Goal: Entertainment & Leisure: Consume media (video, audio)

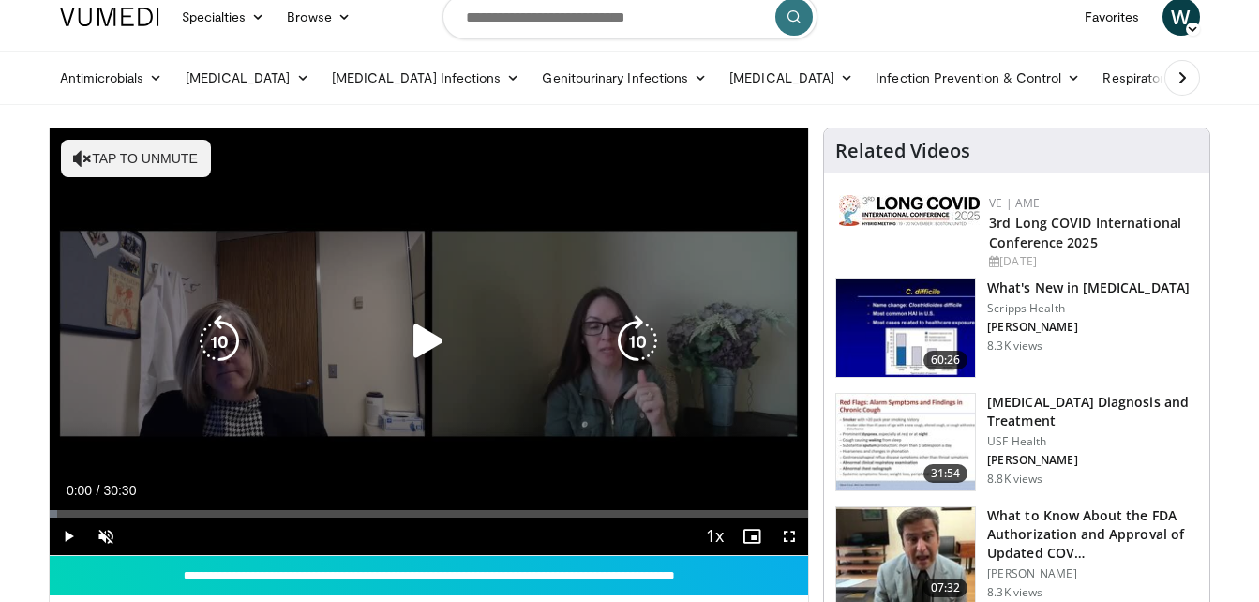
scroll to position [94, 0]
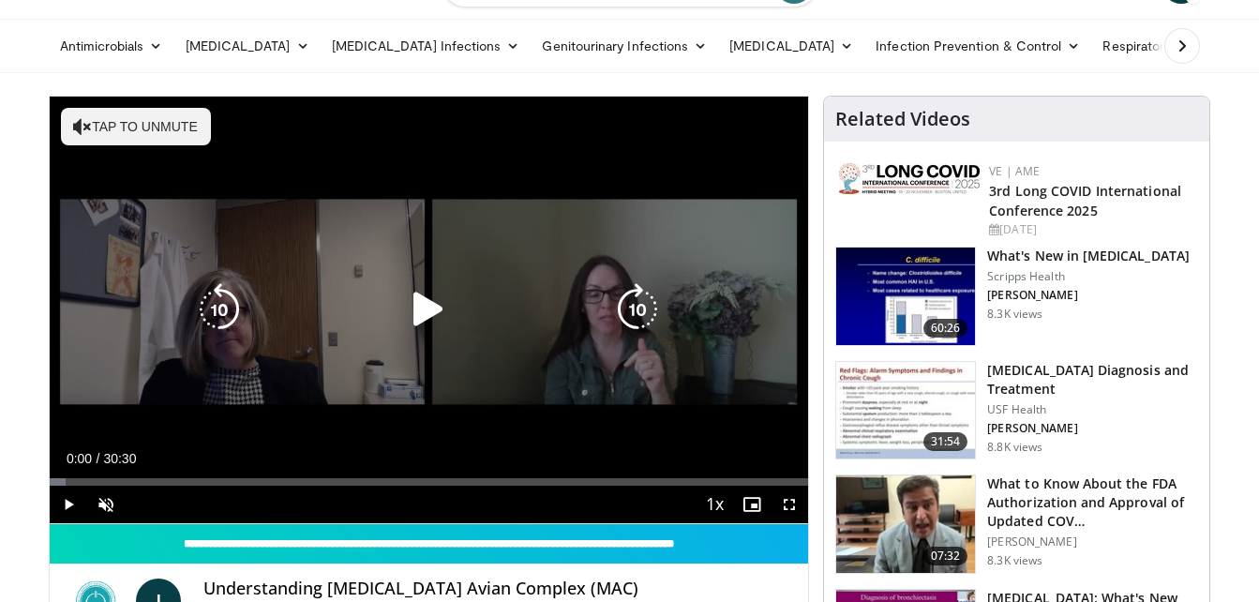
click at [135, 134] on button "Tap to unmute" at bounding box center [136, 126] width 150 height 37
click at [424, 307] on icon "Video Player" at bounding box center [428, 309] width 52 height 52
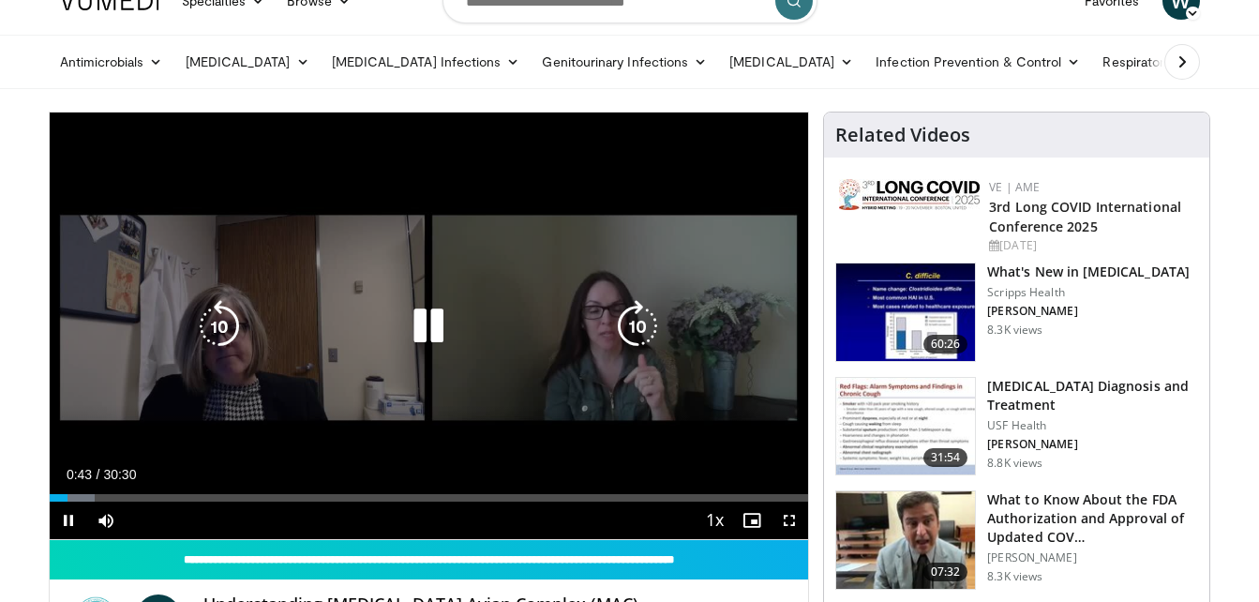
scroll to position [0, 0]
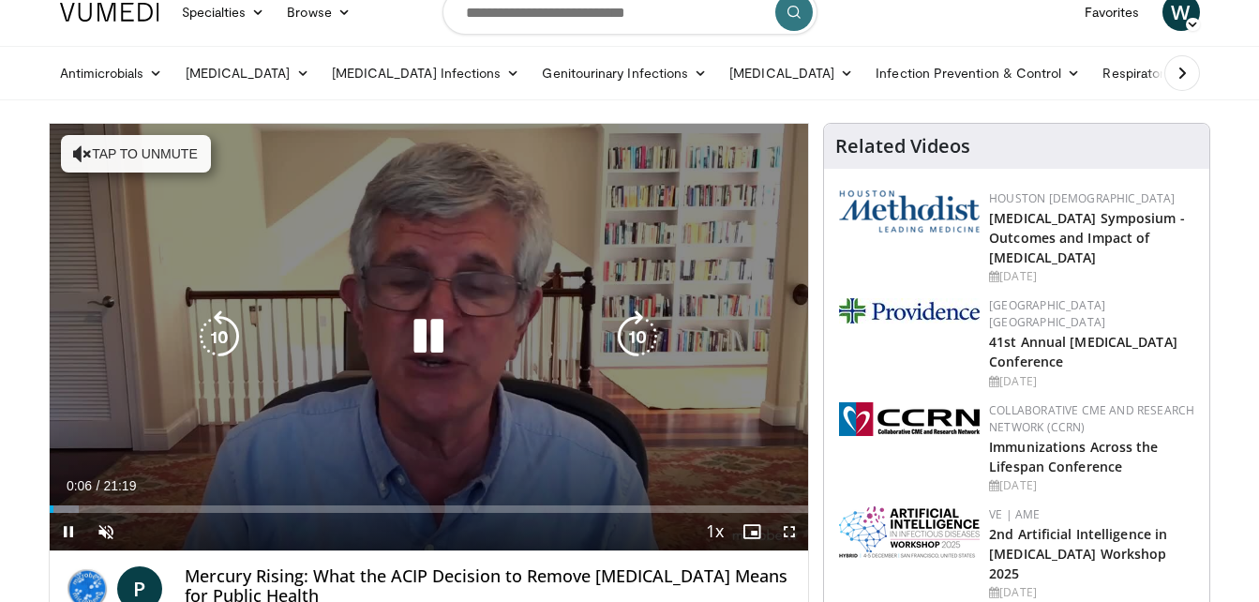
scroll to position [94, 0]
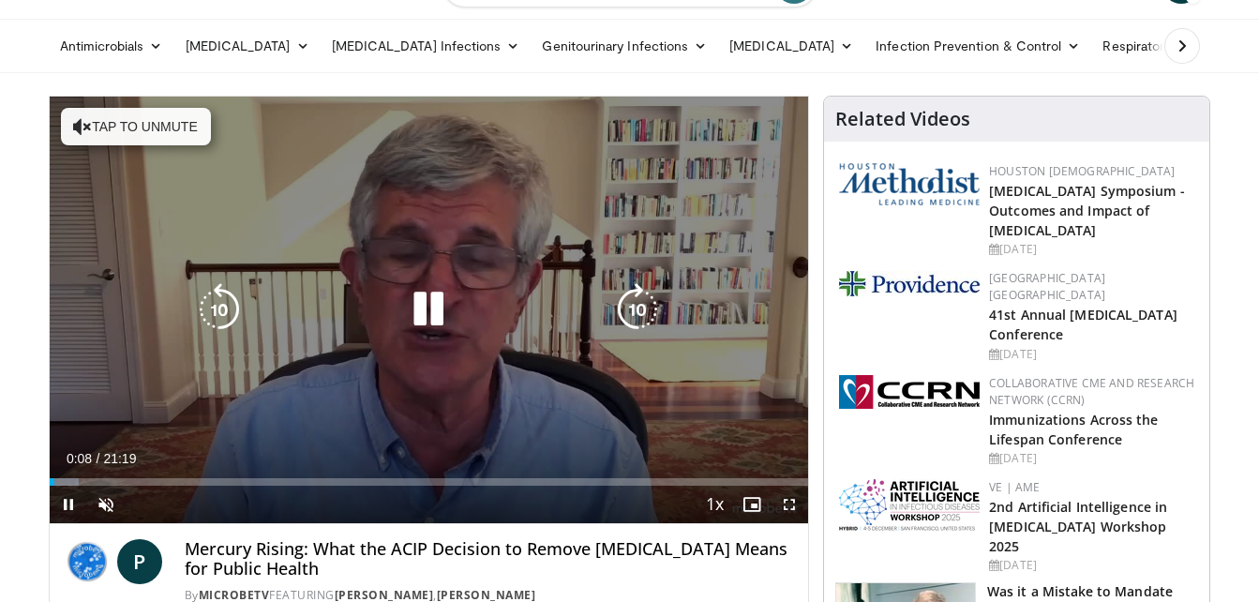
click at [155, 131] on button "Tap to unmute" at bounding box center [136, 126] width 150 height 37
click at [566, 425] on div "10 seconds Tap to unmute" at bounding box center [429, 310] width 759 height 426
click at [441, 305] on icon "Video Player" at bounding box center [428, 309] width 52 height 52
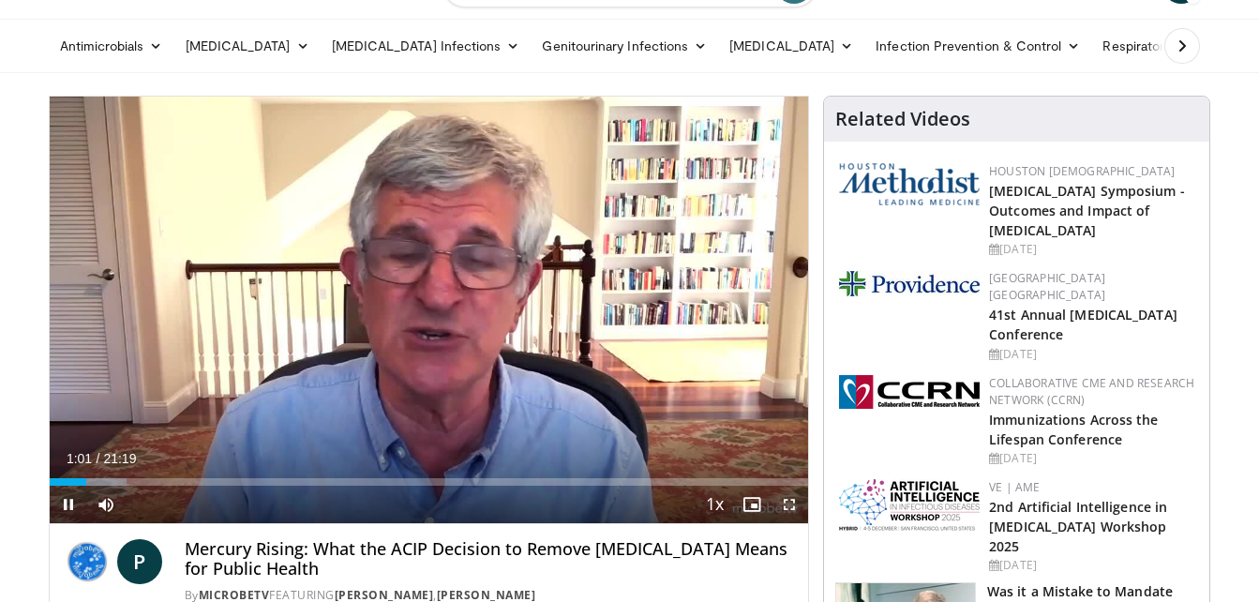
click at [784, 501] on span "Video Player" at bounding box center [788, 503] width 37 height 37
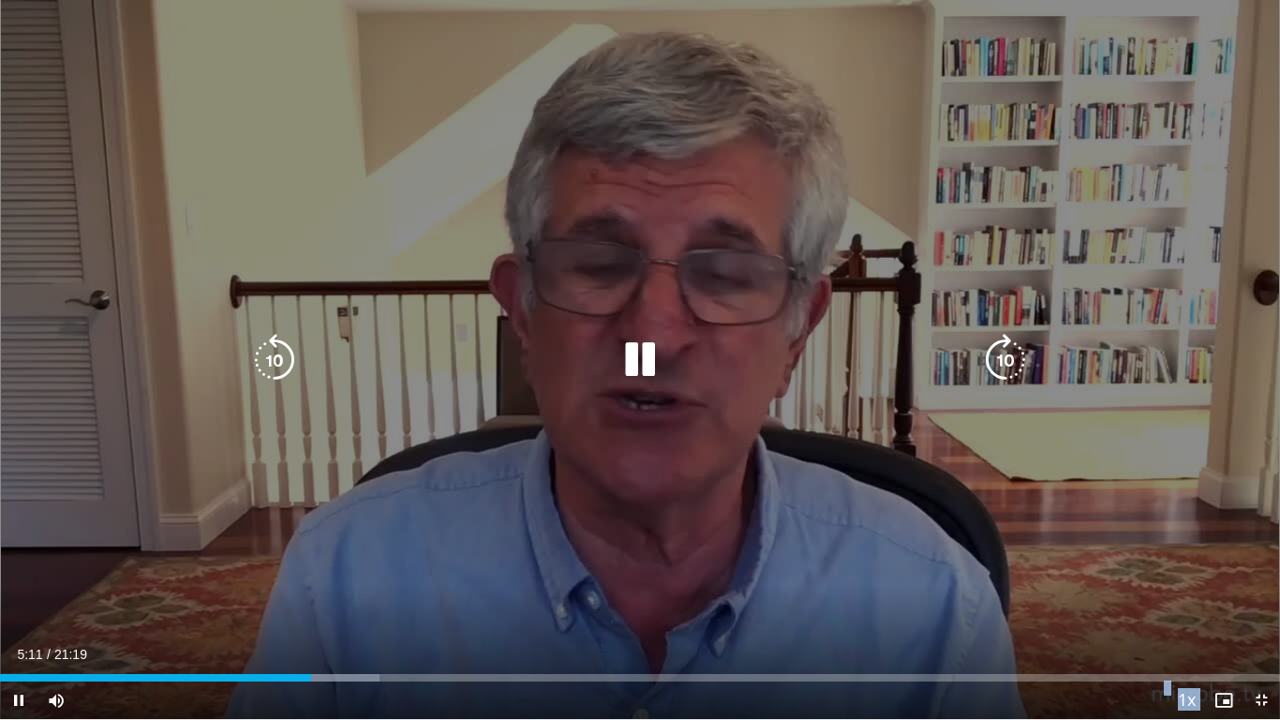
drag, startPoint x: 368, startPoint y: 678, endPoint x: 344, endPoint y: 633, distance: 52.0
click at [306, 601] on video-js "**********" at bounding box center [640, 360] width 1280 height 720
click at [634, 367] on icon "Video Player" at bounding box center [640, 360] width 52 height 52
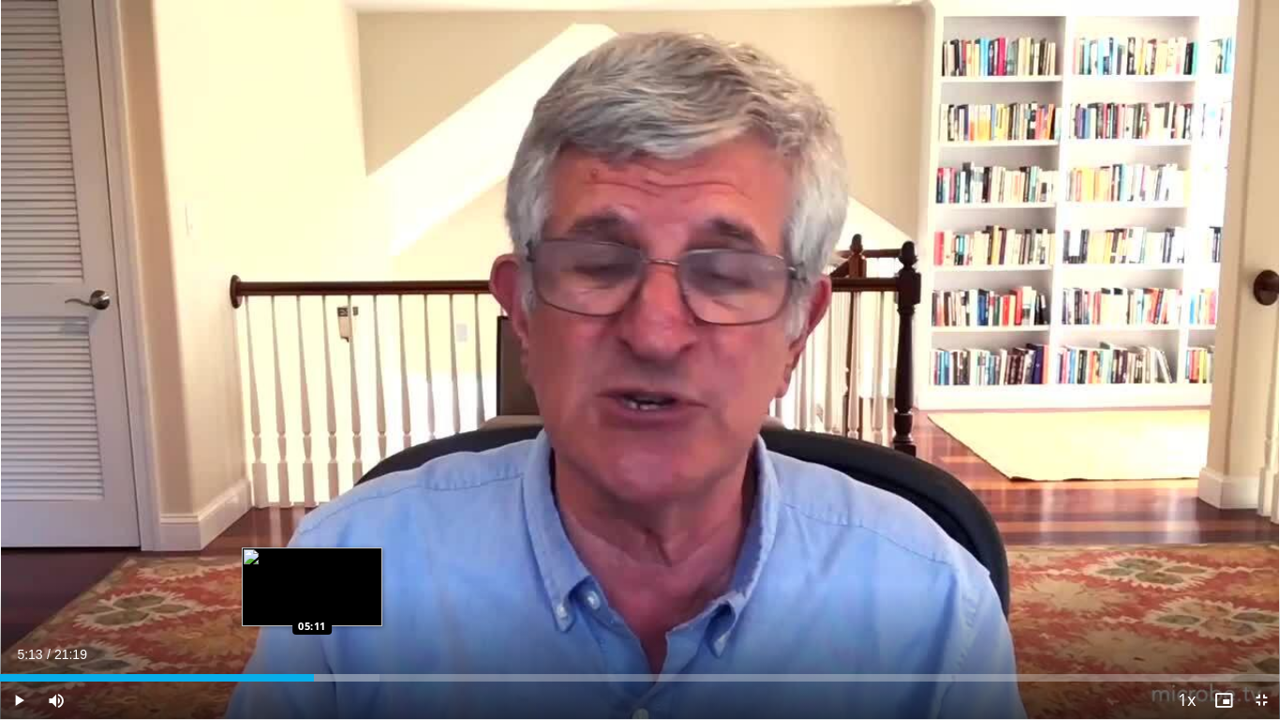
drag, startPoint x: 380, startPoint y: 681, endPoint x: 308, endPoint y: 668, distance: 72.4
click at [311, 601] on div "Current Time 5:13 / Duration 21:19 Play Skip Backward Skip Forward Mute Loaded …" at bounding box center [640, 699] width 1280 height 37
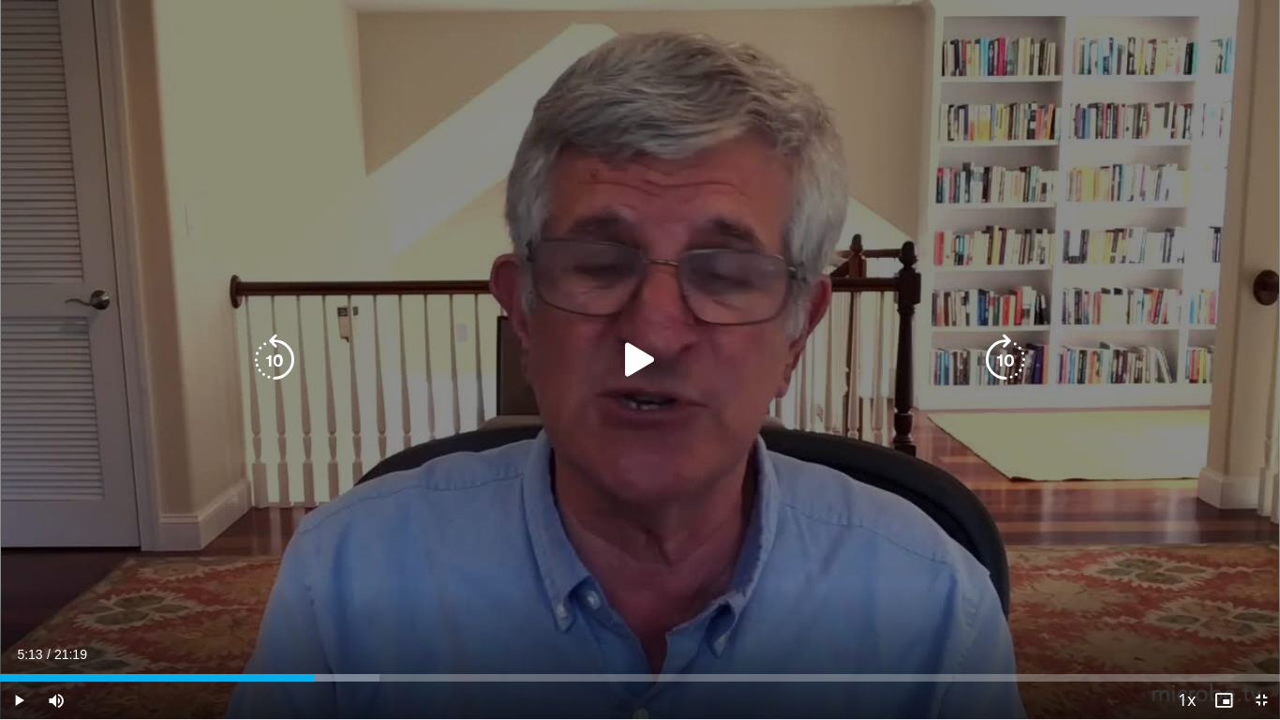
click at [633, 341] on icon "Video Player" at bounding box center [640, 360] width 52 height 52
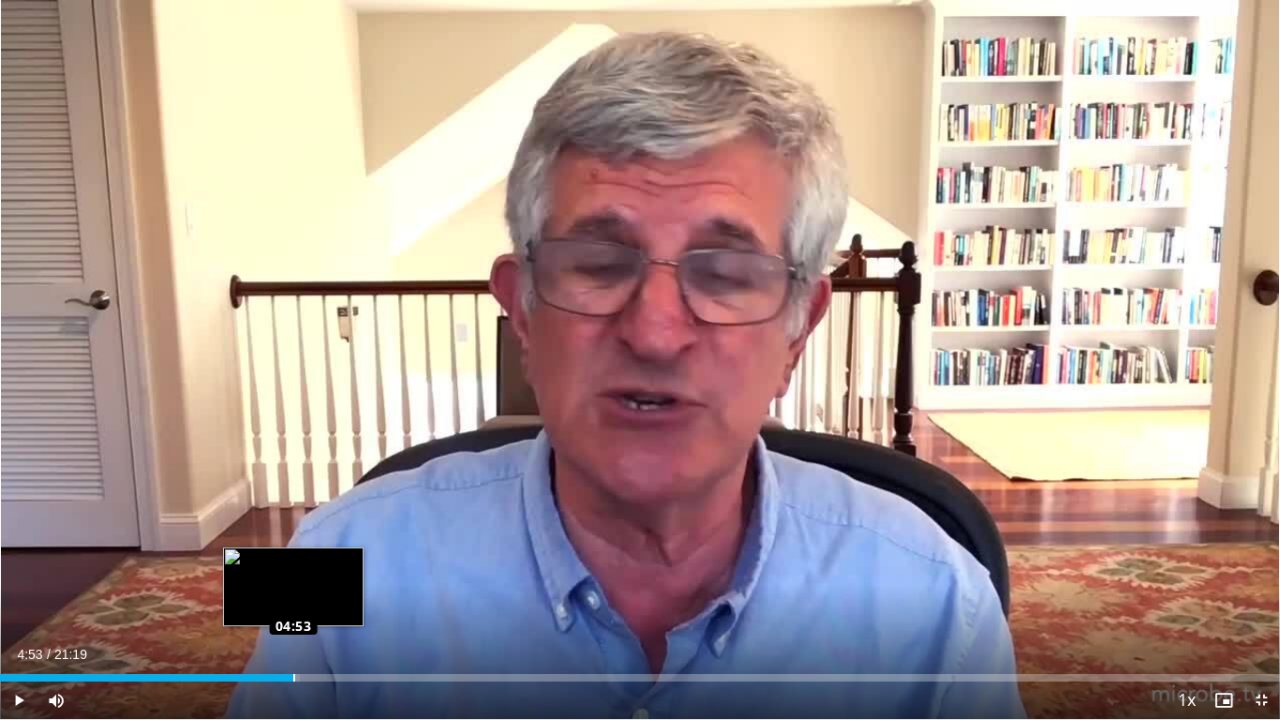
drag, startPoint x: 386, startPoint y: 674, endPoint x: 293, endPoint y: 670, distance: 92.9
click at [293, 601] on div "Loaded : 23.46% 04:53 04:53" at bounding box center [640, 672] width 1280 height 18
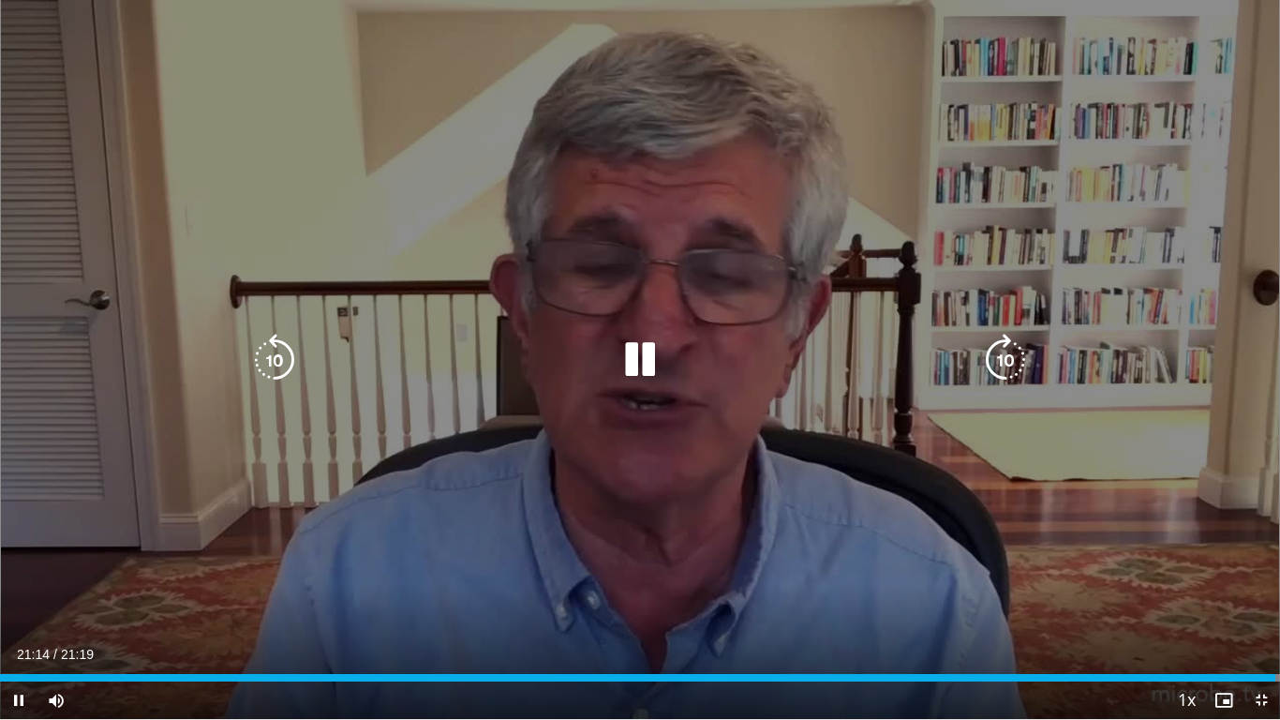
click at [1031, 89] on div "10 seconds Tap to unmute" at bounding box center [640, 359] width 1280 height 719
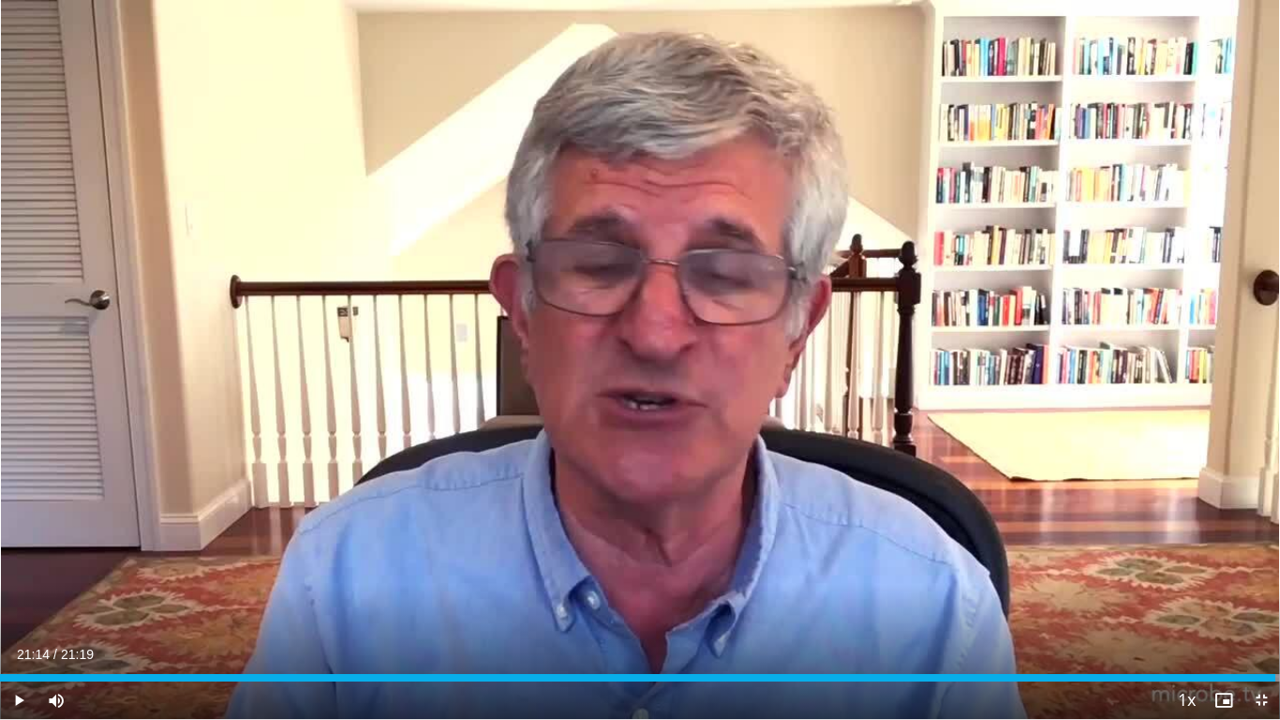
click at [1258, 601] on span "Video Player" at bounding box center [1261, 699] width 37 height 37
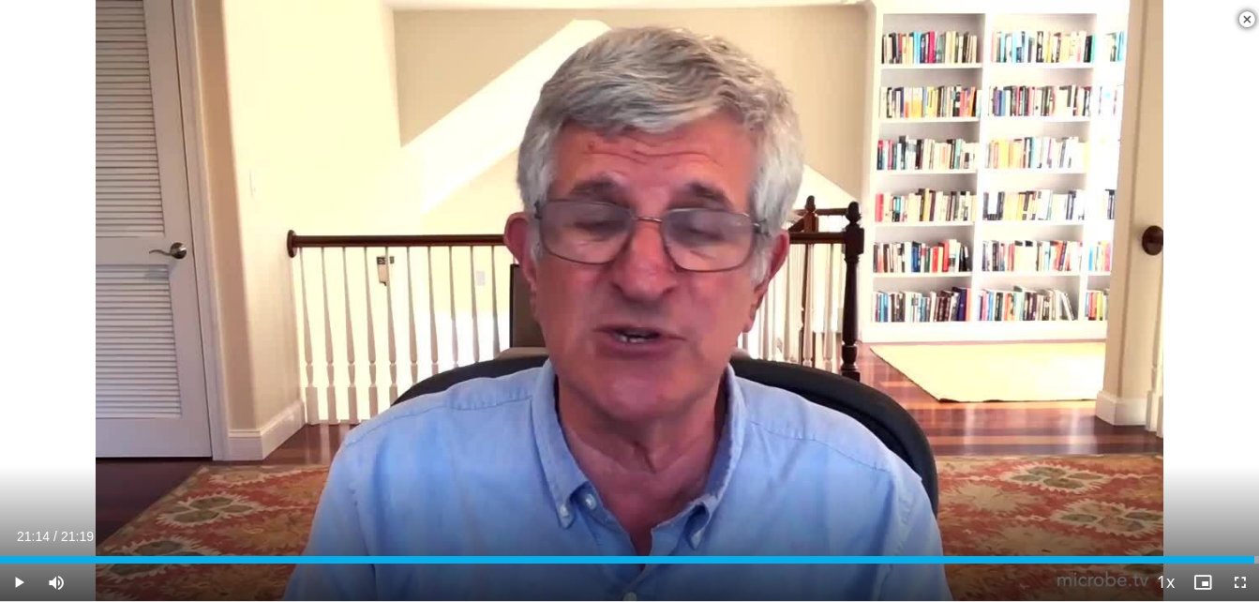
scroll to position [375, 0]
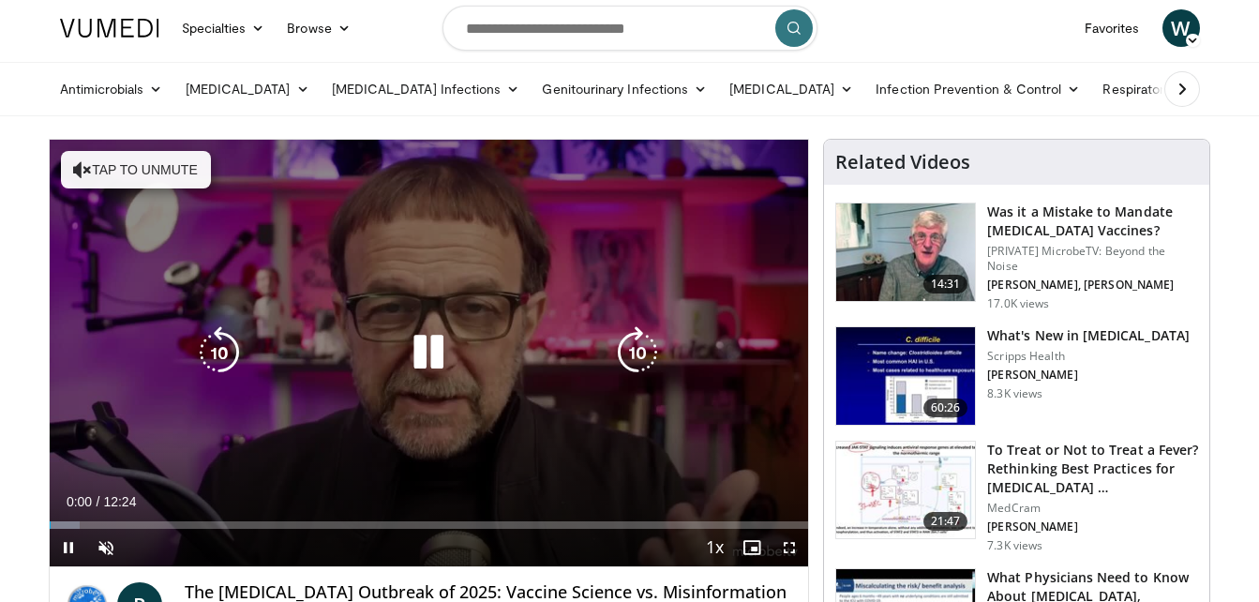
scroll to position [187, 0]
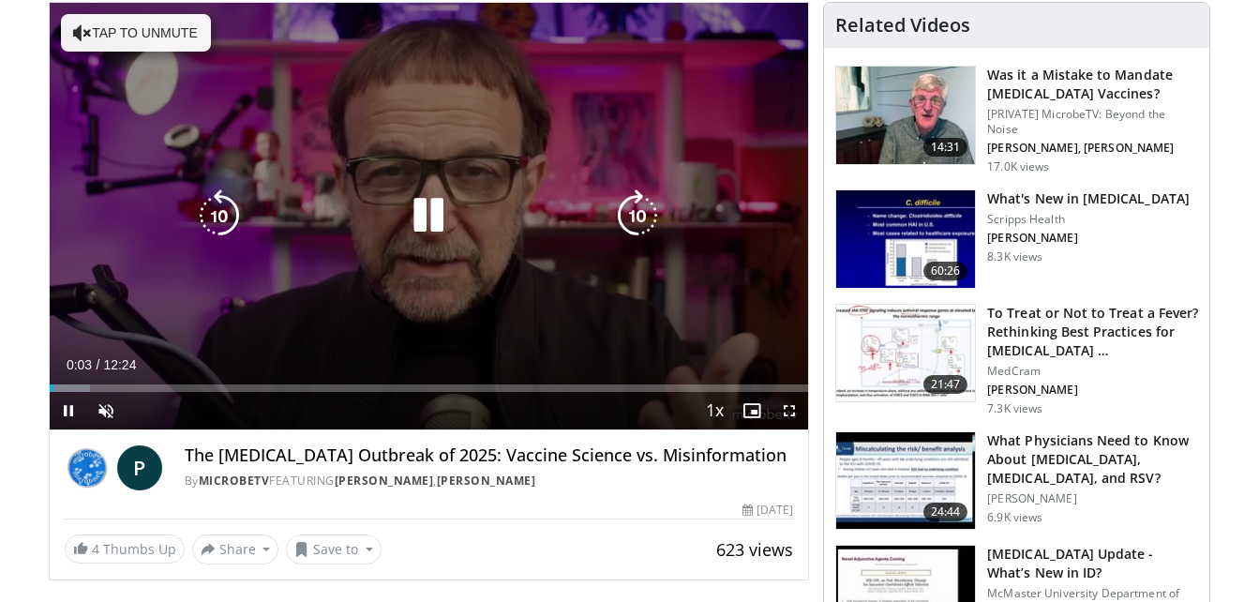
click at [131, 37] on button "Tap to unmute" at bounding box center [136, 32] width 150 height 37
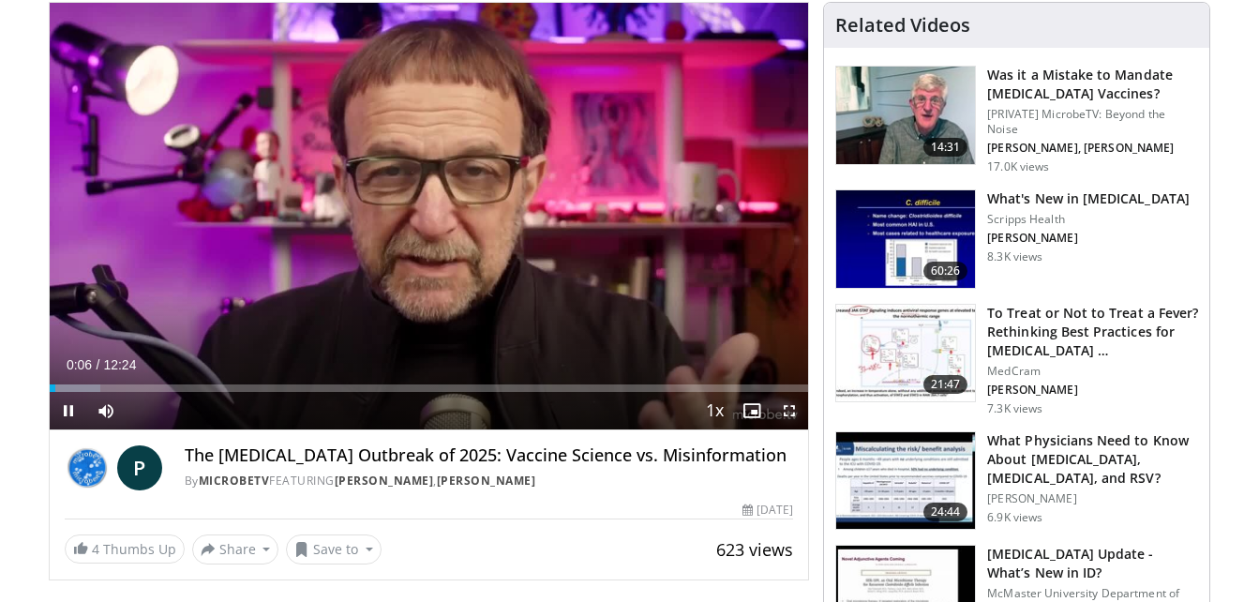
click at [783, 404] on span "Video Player" at bounding box center [788, 410] width 37 height 37
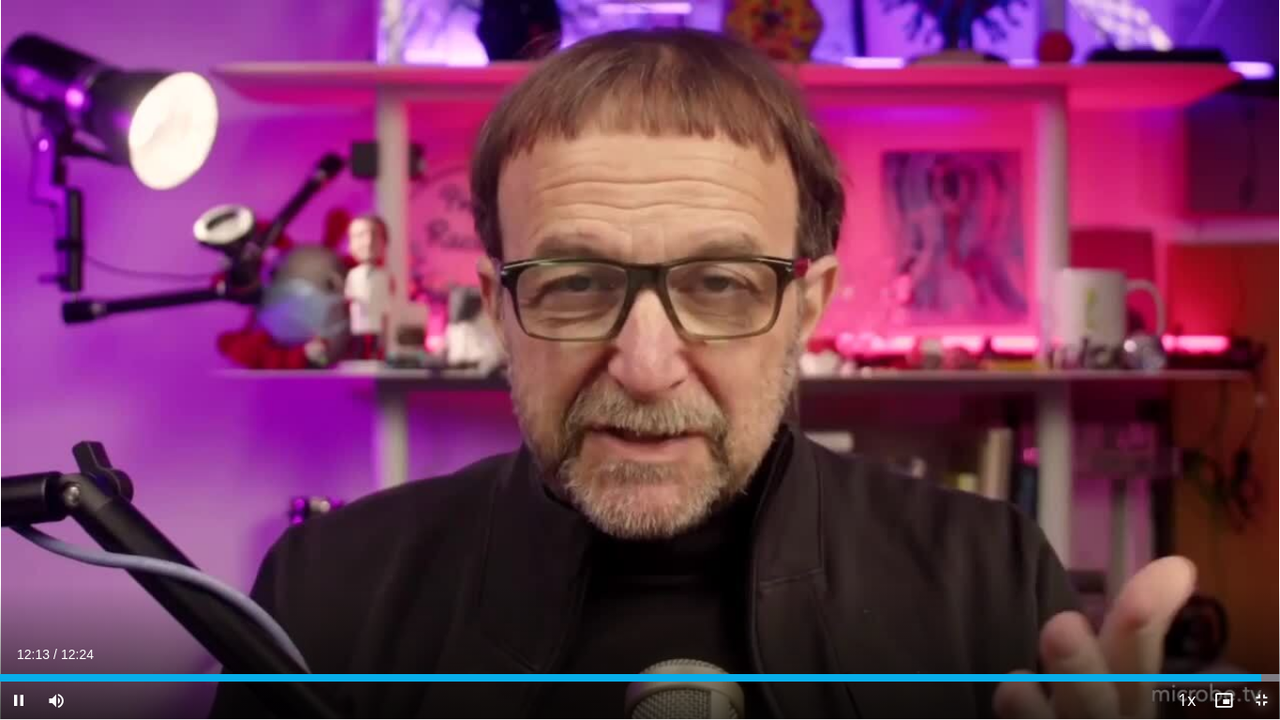
click at [1258, 601] on span "Video Player" at bounding box center [1261, 699] width 37 height 37
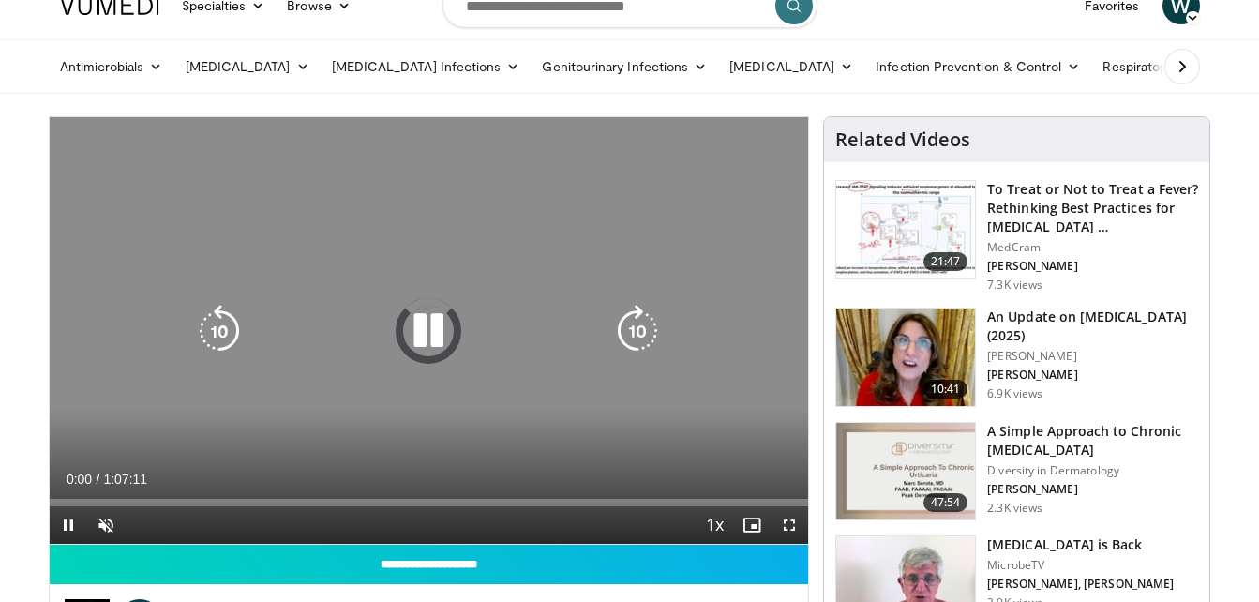
scroll to position [94, 0]
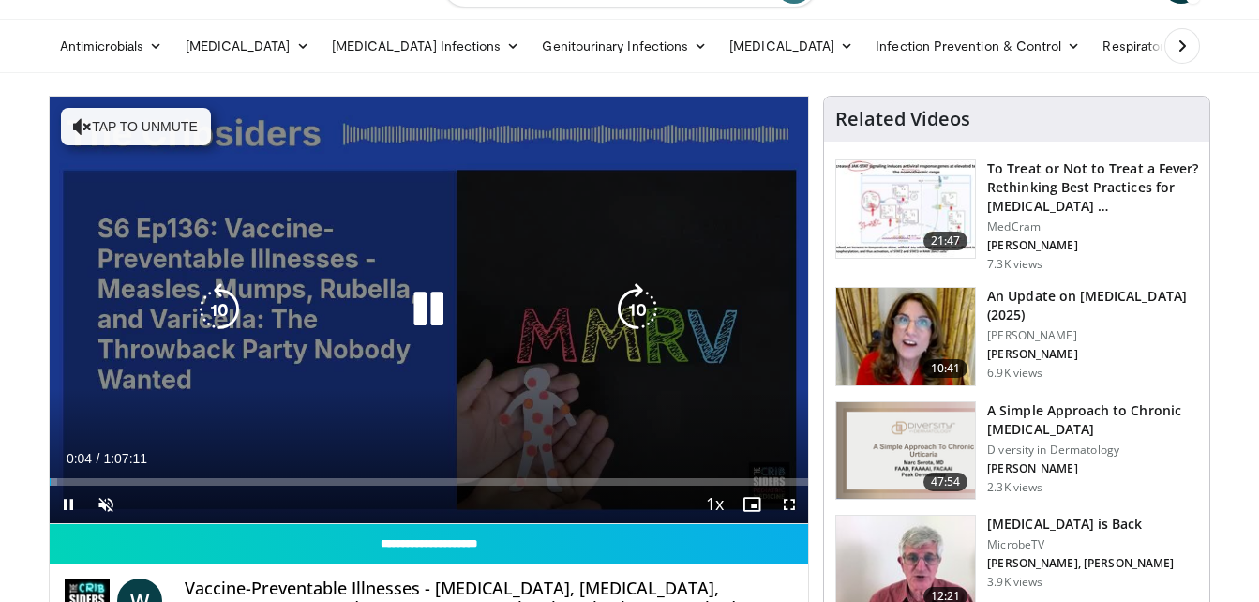
click at [139, 135] on button "Tap to unmute" at bounding box center [136, 126] width 150 height 37
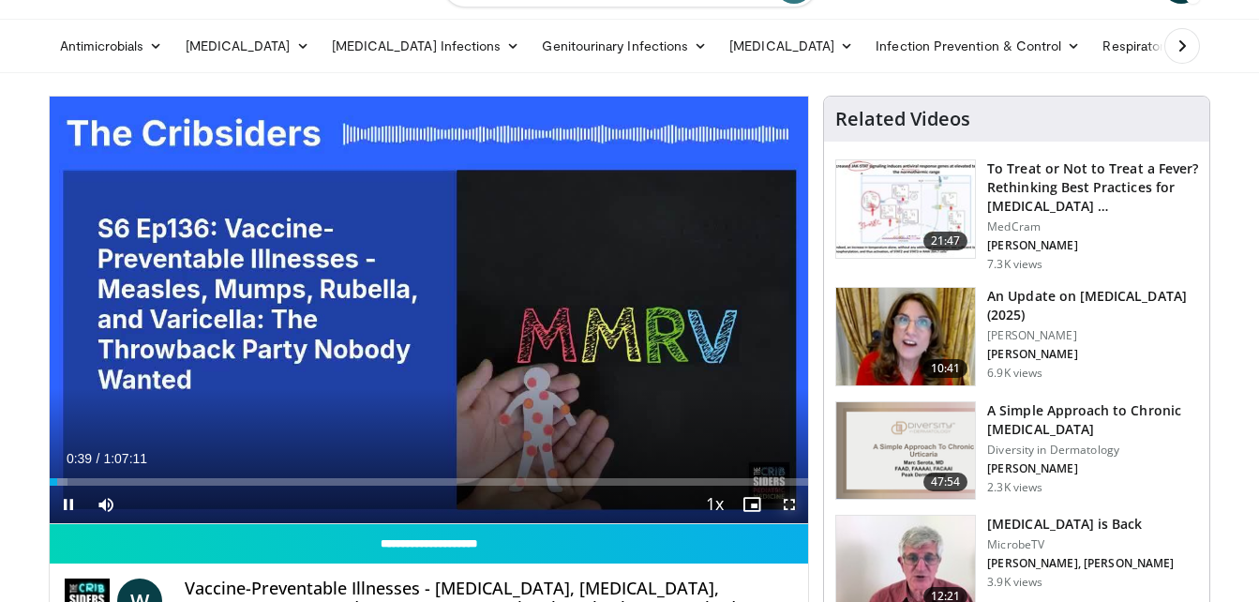
click at [790, 499] on span "Video Player" at bounding box center [788, 503] width 37 height 37
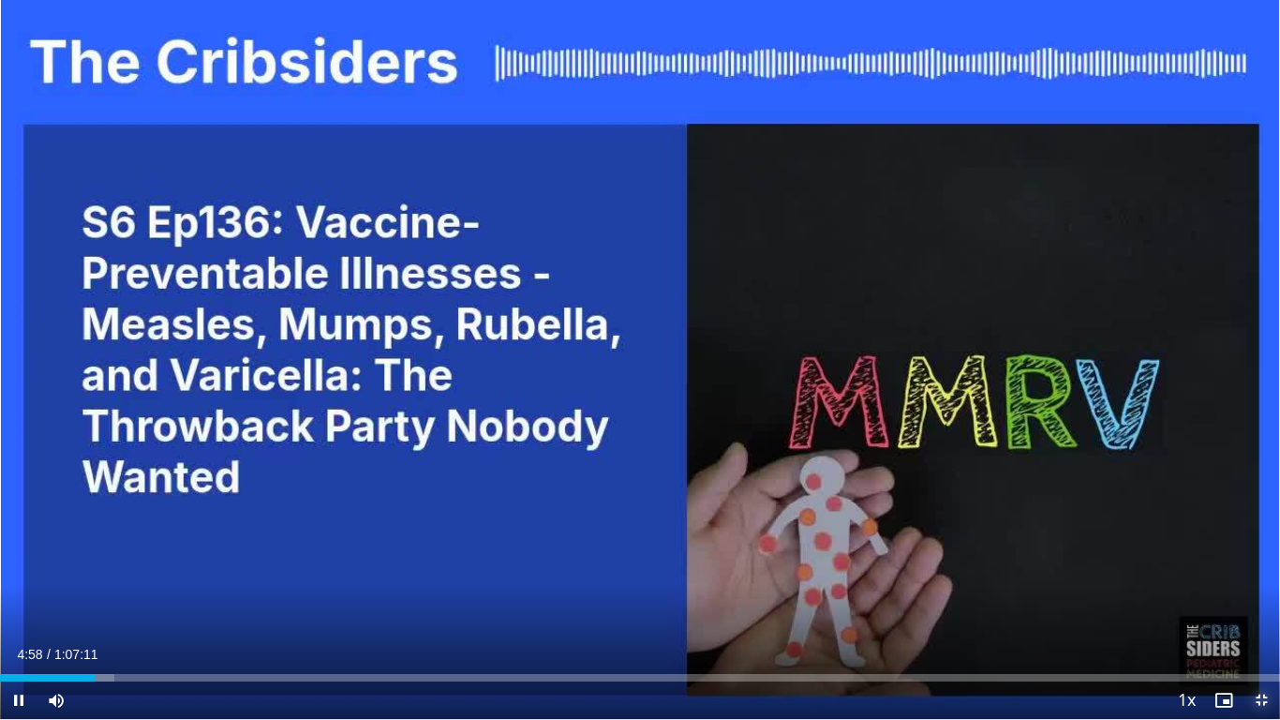
click at [1258, 601] on span "Video Player" at bounding box center [1261, 699] width 37 height 37
